Goal: Complete application form: Complete application form

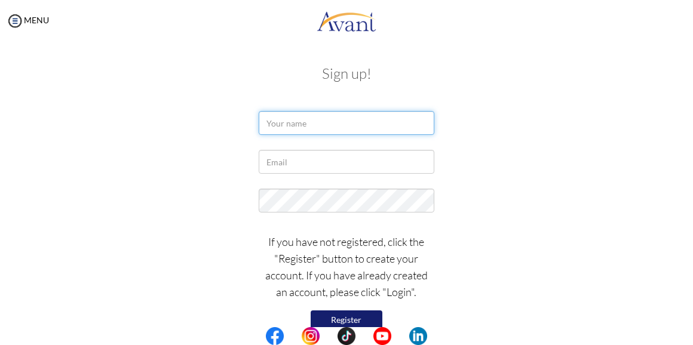
click at [322, 113] on input "text" at bounding box center [346, 123] width 175 height 24
click at [322, 113] on input "[PERSON_NAME]" at bounding box center [346, 123] width 175 height 24
type input "[PERSON_NAME]"
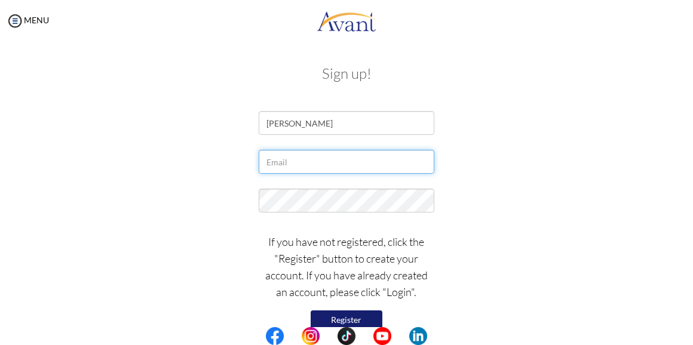
click at [300, 155] on input "text" at bounding box center [346, 162] width 175 height 24
type input "m"
type input "[EMAIL_ADDRESS][DOMAIN_NAME]"
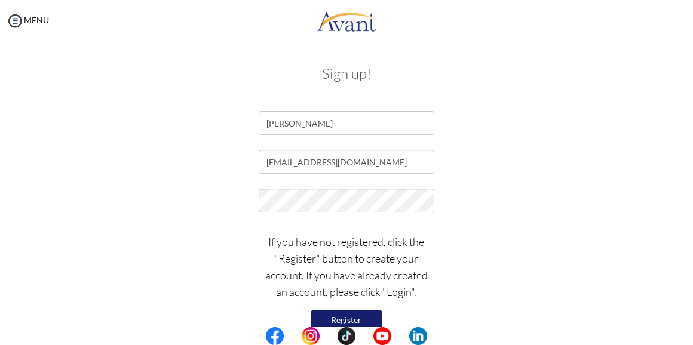
click at [349, 321] on button "Register" at bounding box center [347, 320] width 72 height 19
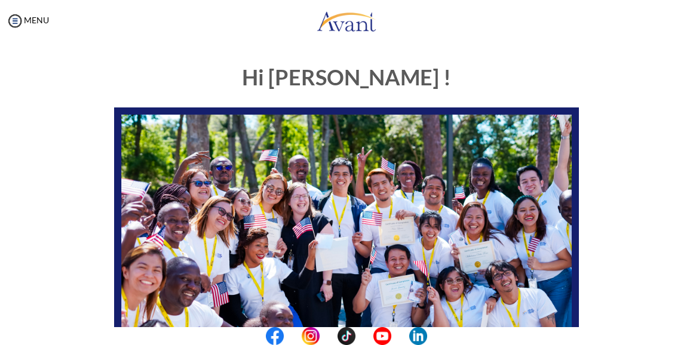
click at [593, 101] on div "Hi Margaret ! START HERE: Avant Video Library My Process My Resources About Ava…" at bounding box center [346, 316] width 579 height 524
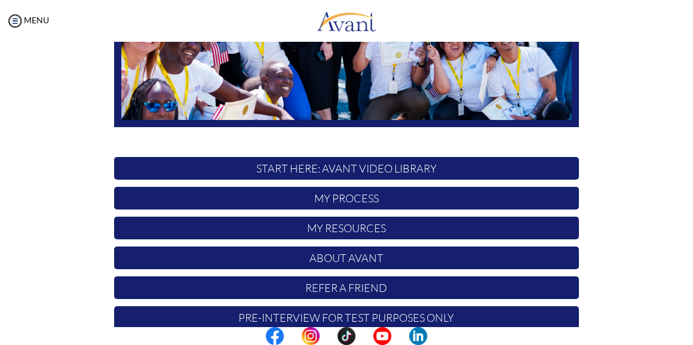
scroll to position [262, 0]
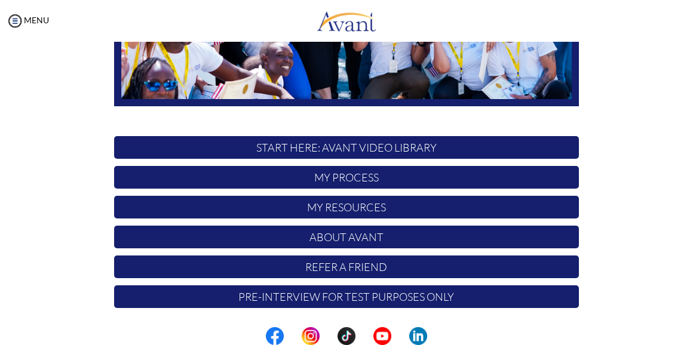
click at [81, 193] on div "Hi Margaret ! START HERE: Avant Video Library My Process My Resources About Ava…" at bounding box center [346, 54] width 579 height 524
click at [649, 277] on div "Hi Margaret ! START HERE: Avant Video Library My Process My Resources About Ava…" at bounding box center [346, 84] width 669 height 584
click at [378, 179] on p "My Process" at bounding box center [346, 177] width 465 height 23
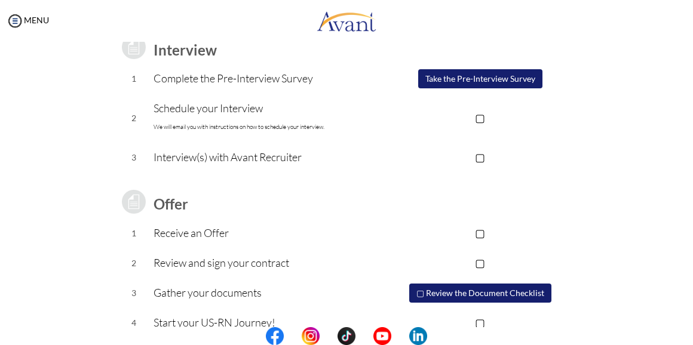
scroll to position [198, 0]
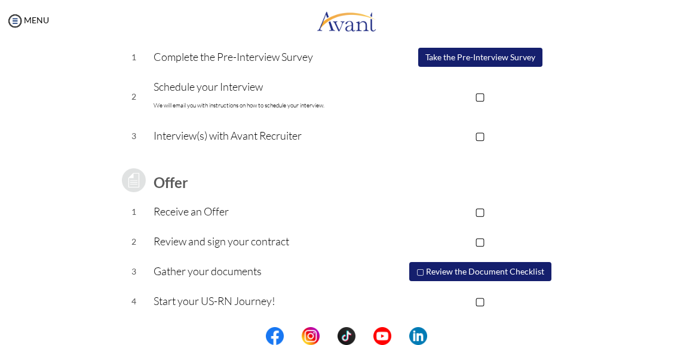
click at [641, 201] on div "Process Overview Check off each step as you go to track your progress! Applicat…" at bounding box center [346, 122] width 669 height 508
click at [651, 271] on div "Process Overview Check off each step as you go to track your progress! Applicat…" at bounding box center [346, 122] width 669 height 508
click at [688, 334] on center at bounding box center [346, 336] width 693 height 18
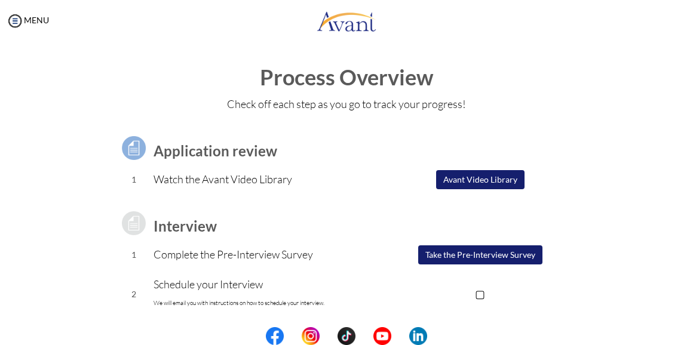
click at [458, 179] on button "Avant Video Library" at bounding box center [480, 179] width 88 height 19
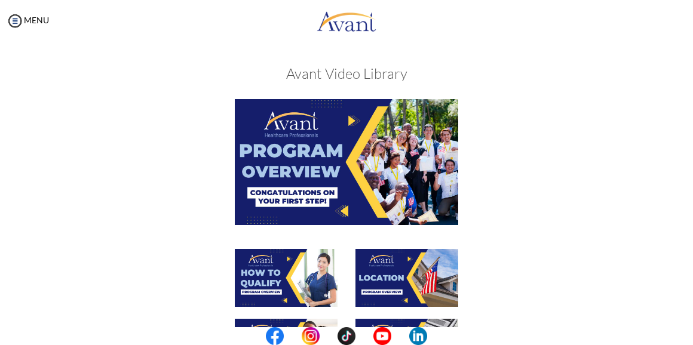
click at [480, 188] on div at bounding box center [346, 173] width 483 height 149
click at [289, 138] on img at bounding box center [346, 161] width 223 height 125
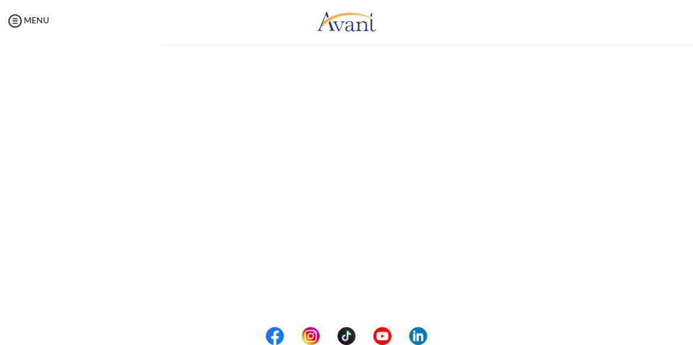
click at [289, 138] on div "My Status What is the next step? We would like you to watch the introductory vi…" at bounding box center [346, 214] width 693 height 345
click at [649, 272] on body "Maintenance break. Please come back in 2 hours. MENU My Status What is the next…" at bounding box center [346, 172] width 693 height 345
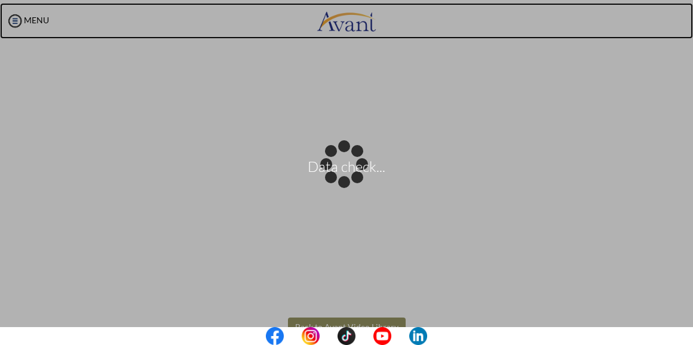
click at [279, 33] on body "Data check... Maintenance break. Please come back in 2 hours. MENU My Status Wh…" at bounding box center [346, 172] width 693 height 345
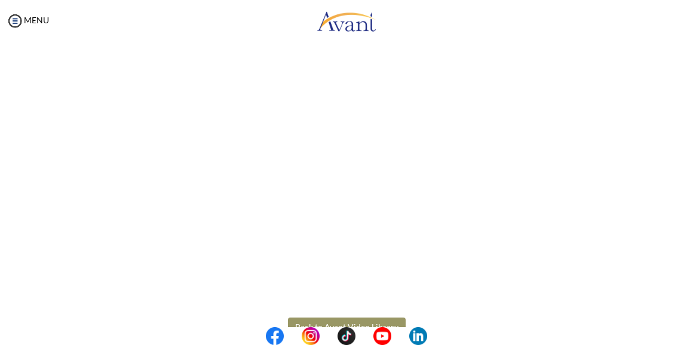
click at [655, 215] on div "Program Overview Back to Avant Video Library" at bounding box center [346, 158] width 669 height 496
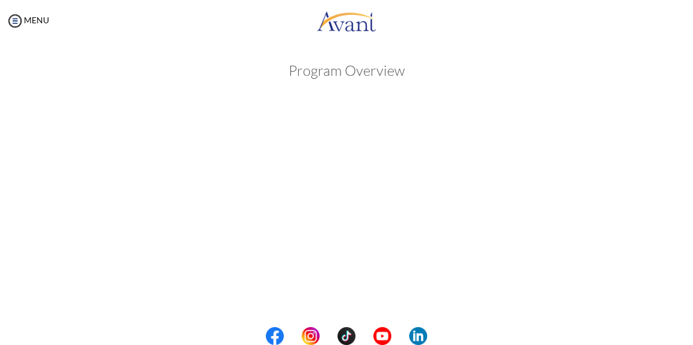
scroll to position [0, 0]
click at [51, 73] on div "Program Overview Back to Avant Video Library" at bounding box center [346, 302] width 669 height 496
click at [112, 74] on h3 "Program Overview" at bounding box center [347, 74] width 562 height 16
click at [66, 78] on h3 "Program Overview" at bounding box center [347, 74] width 562 height 16
click at [100, 45] on div "My Status What is the next step? We would like you to watch the introductory vi…" at bounding box center [346, 214] width 693 height 345
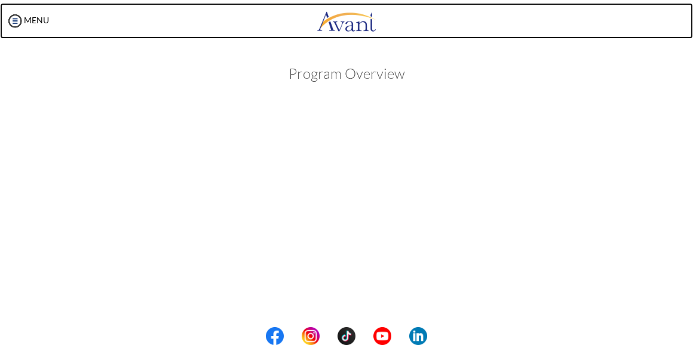
click at [139, 26] on link at bounding box center [346, 21] width 693 height 36
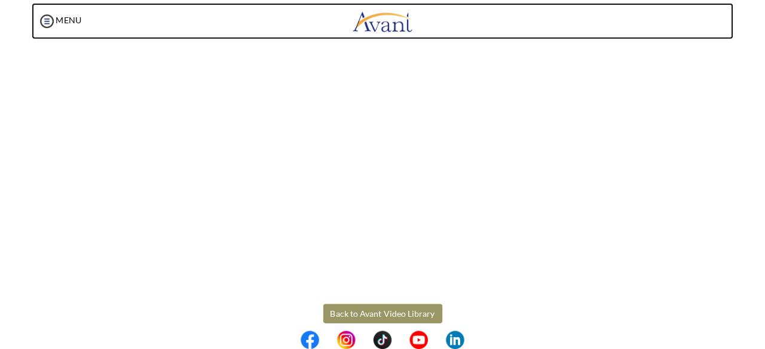
scroll to position [175, 0]
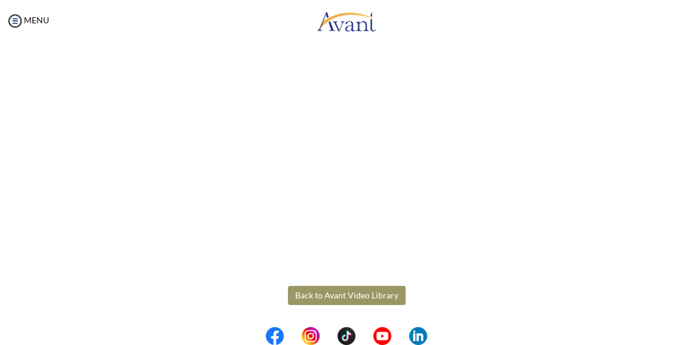
click at [689, 327] on center at bounding box center [346, 336] width 693 height 18
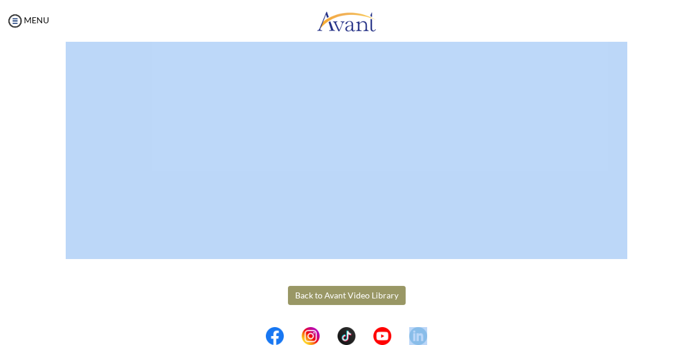
drag, startPoint x: 689, startPoint y: 327, endPoint x: 685, endPoint y: 142, distance: 185.8
click at [685, 142] on body "Maintenance break. Please come back in 2 hours. MENU My Status What is the next…" at bounding box center [346, 172] width 693 height 345
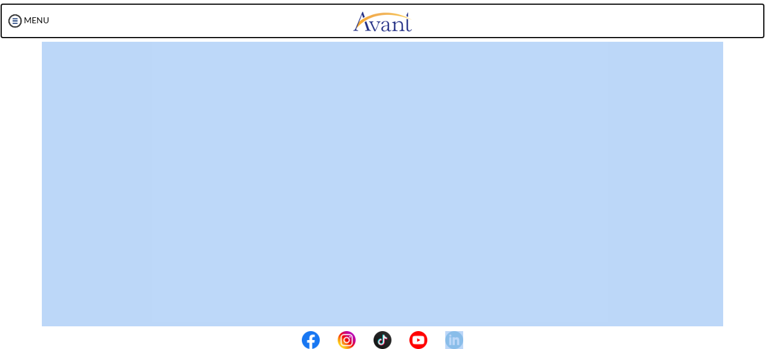
click at [593, 13] on link at bounding box center [382, 21] width 765 height 36
click at [546, 26] on link at bounding box center [382, 21] width 765 height 36
